Goal: Information Seeking & Learning: Check status

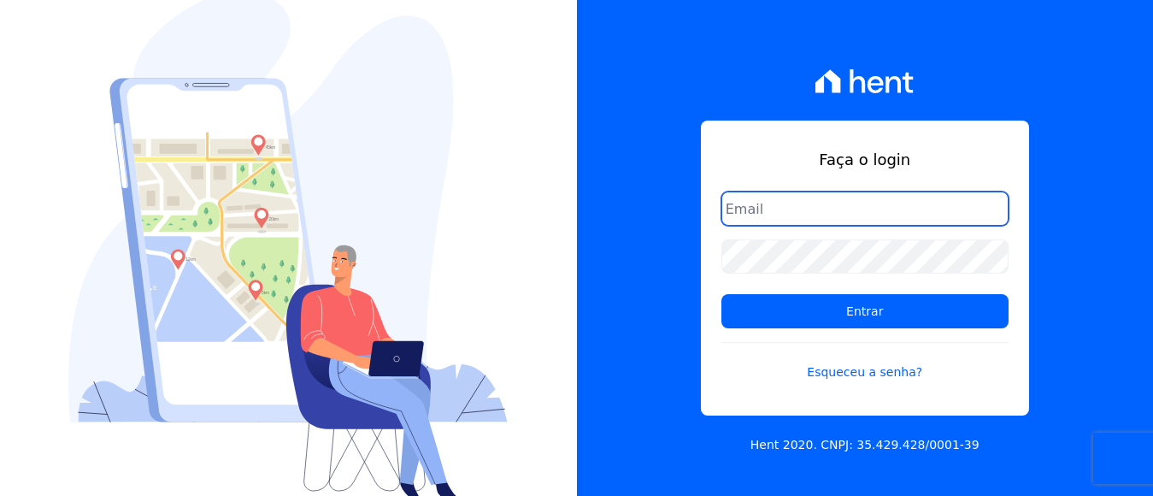
click at [849, 209] on input "email" at bounding box center [865, 209] width 287 height 34
type input "financeiro@panizziconstrucoes.com.br"
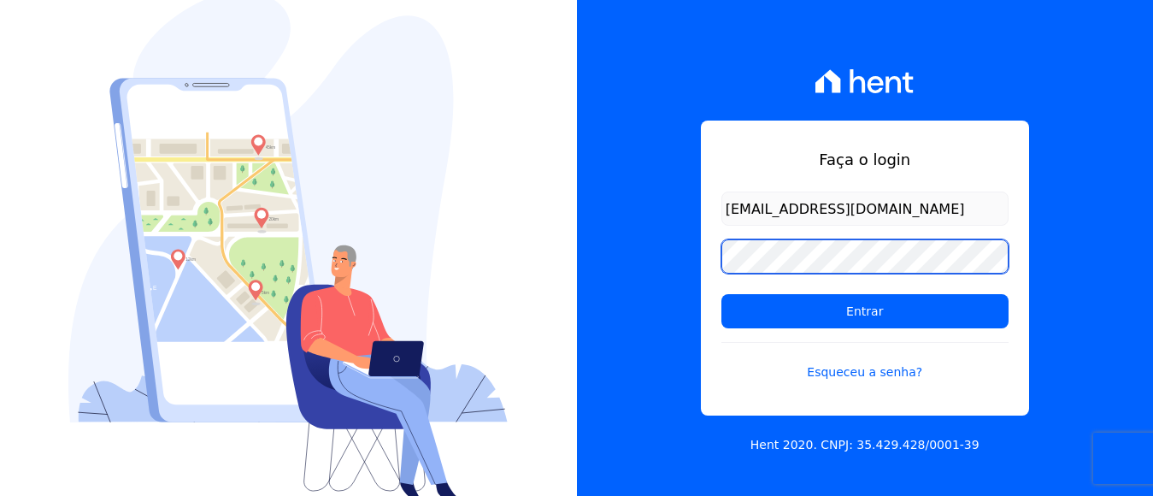
click at [722, 294] on input "Entrar" at bounding box center [865, 311] width 287 height 34
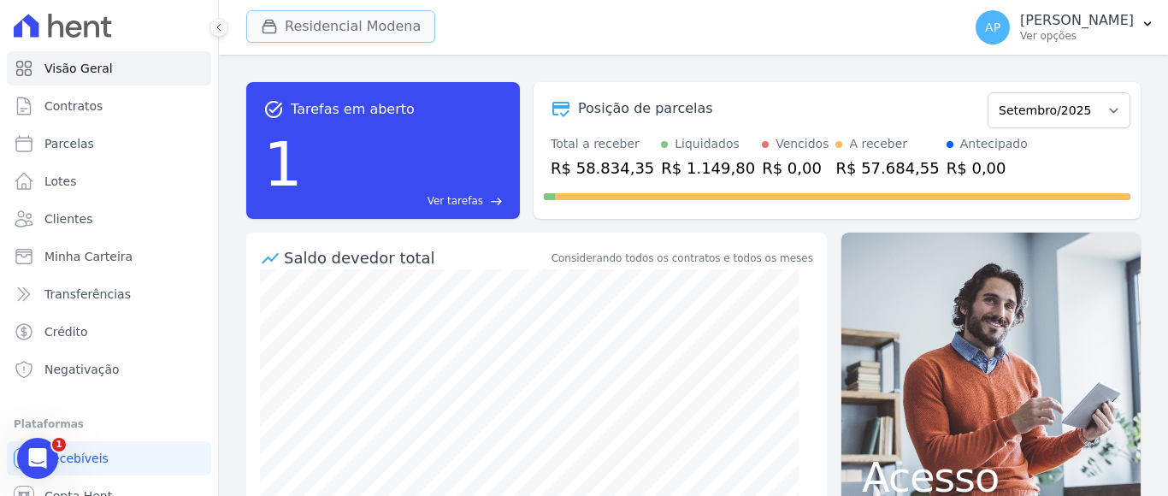
click at [361, 25] on button "Residencial Modena" at bounding box center [340, 26] width 189 height 32
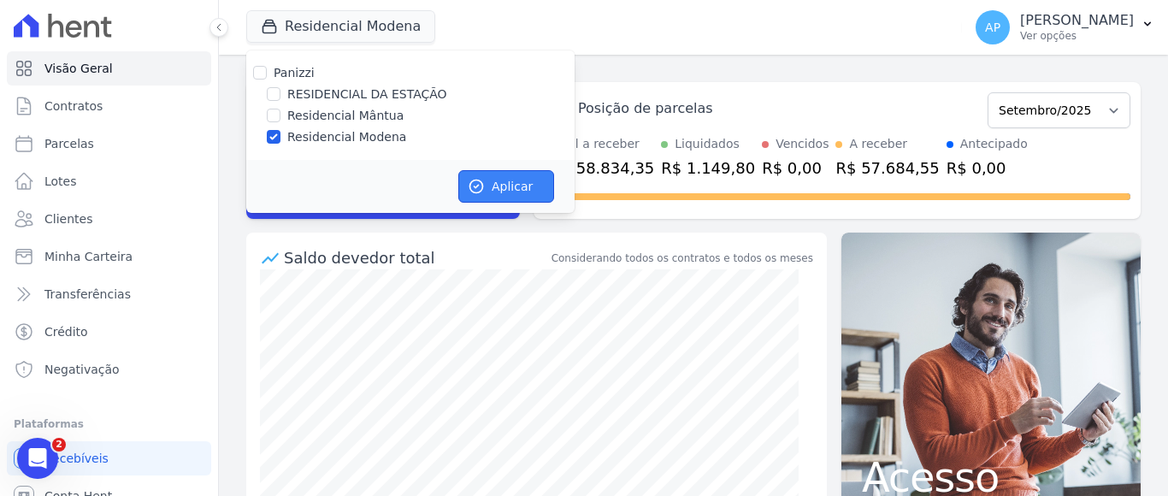
click at [494, 190] on button "Aplicar" at bounding box center [506, 186] width 96 height 32
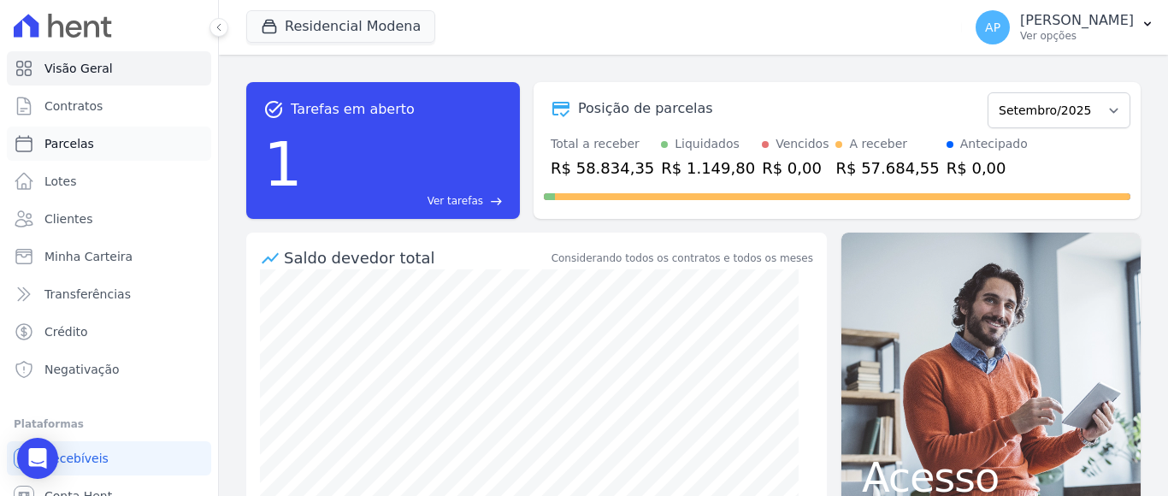
click at [79, 145] on span "Parcelas" at bounding box center [69, 143] width 50 height 17
select select
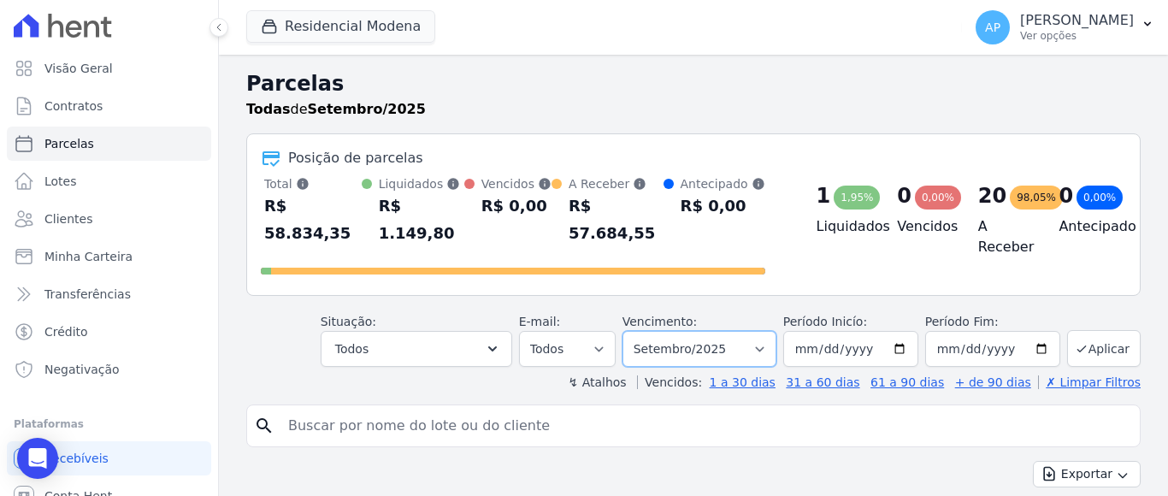
click at [722, 331] on select "Filtrar por período ──────── Todos os meses Janeiro/2022 Fevereiro/2022 Março/2…" at bounding box center [699, 349] width 154 height 36
select select "08/2025"
click at [632, 331] on select "Filtrar por período ──────── Todos os meses Janeiro/2022 Fevereiro/2022 Março/2…" at bounding box center [699, 349] width 154 height 36
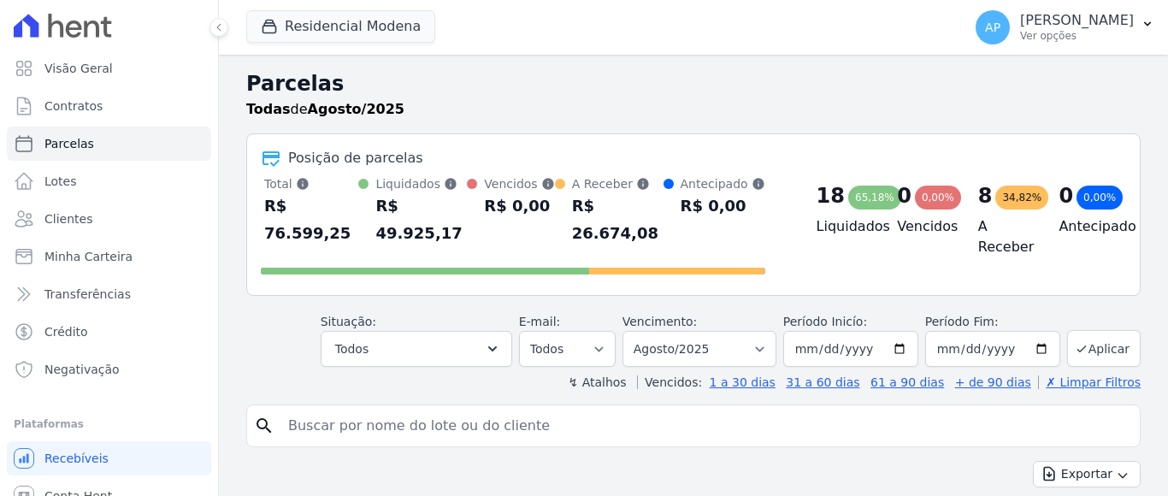
select select
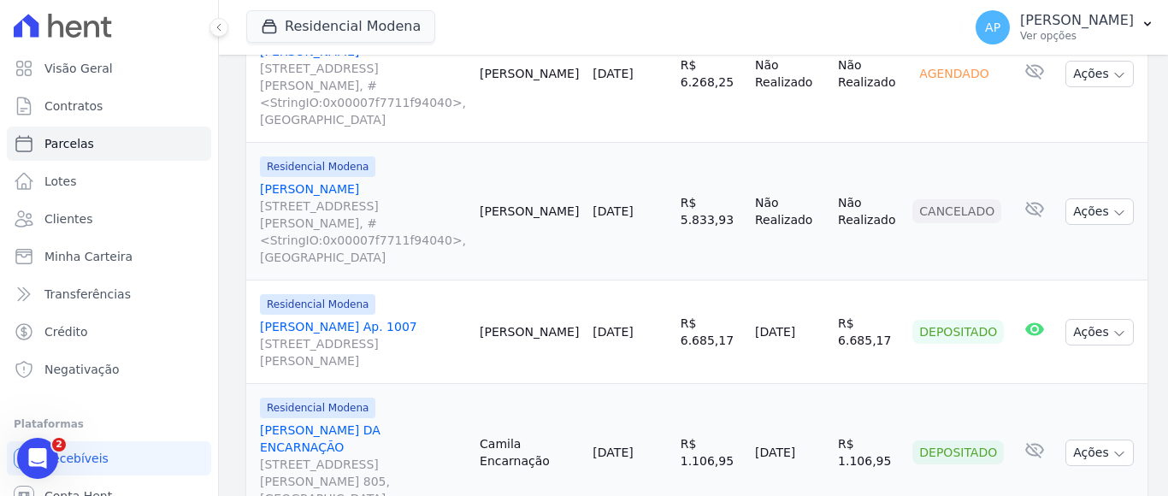
scroll to position [2591, 0]
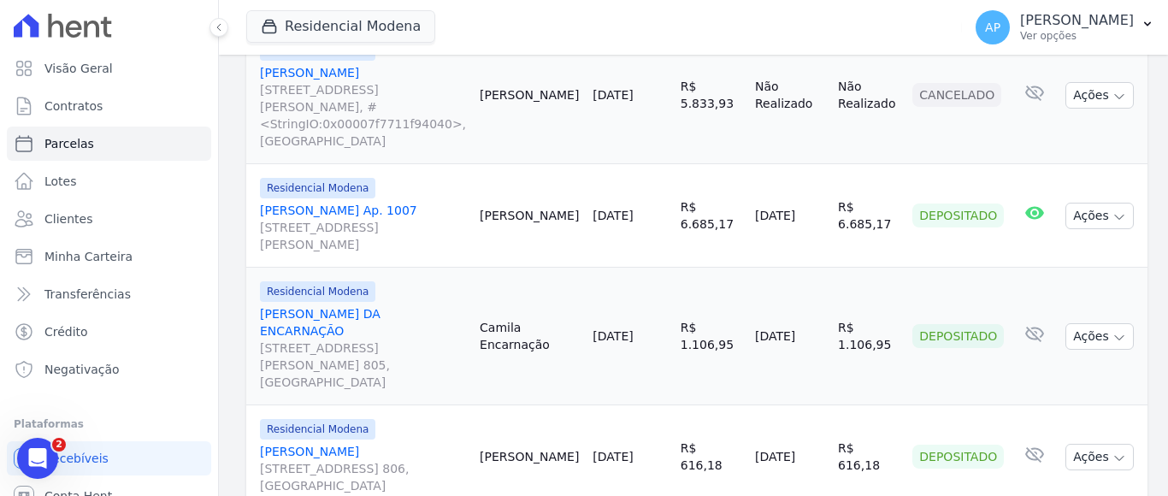
drag, startPoint x: 262, startPoint y: 264, endPoint x: 1115, endPoint y: 387, distance: 862.1
copy div "Loremips Dolorsit AME Consecte ADI Elitsedd Eiusmod Temporinci Utlab Etdo ma Al…"
select select
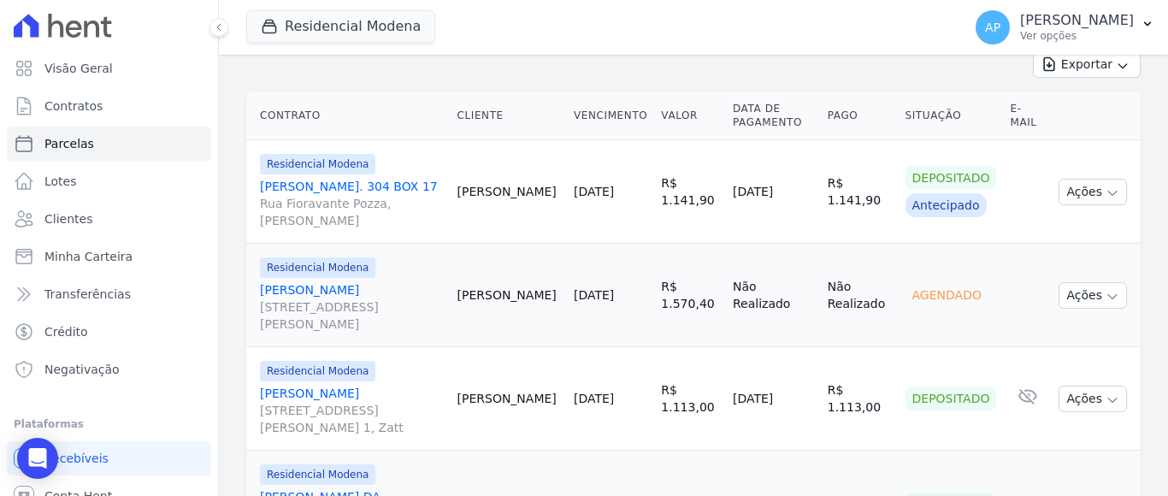
scroll to position [676, 0]
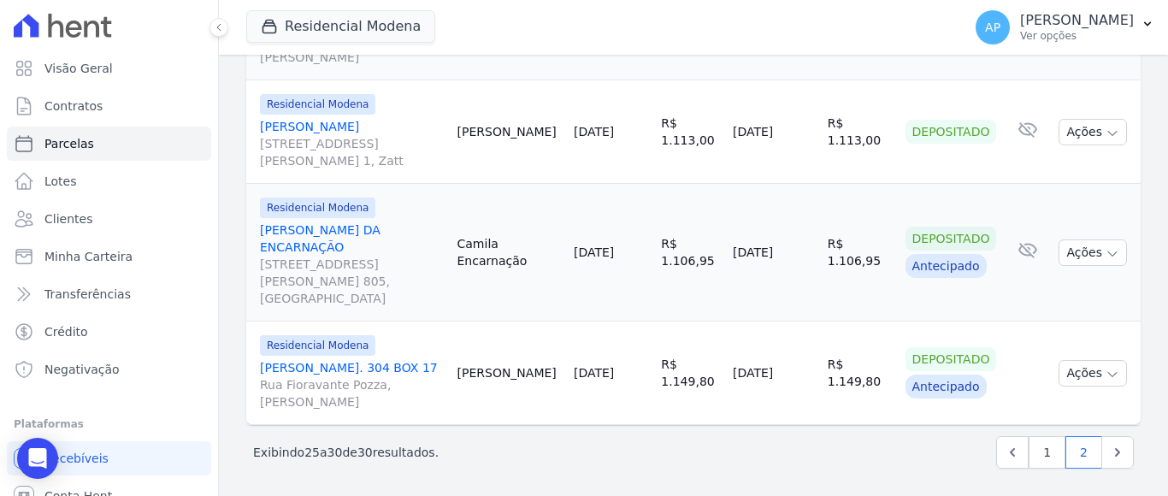
drag, startPoint x: 262, startPoint y: 274, endPoint x: 557, endPoint y: 486, distance: 363.3
copy div "Loremips Dolorsit AME Consecte ADI Elitsedd Eiusmod Temporinci Utlab Etdo ma Al…"
